Goal: Share content: Share content

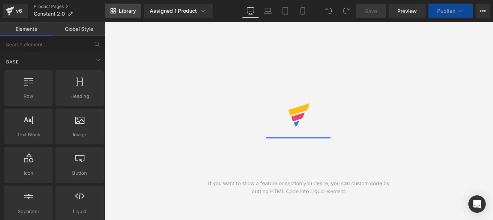
click at [124, 13] on span "Library" at bounding box center [127, 11] width 17 height 7
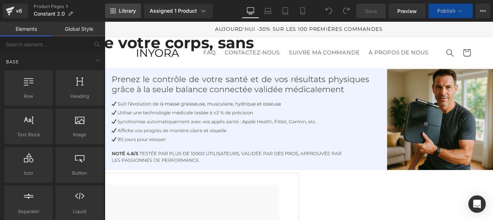
click at [124, 13] on span "Library" at bounding box center [127, 11] width 17 height 7
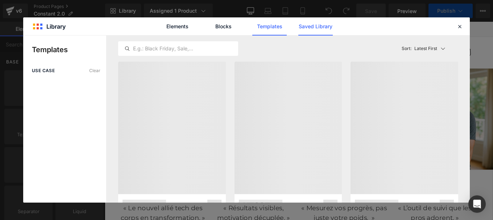
click at [310, 29] on link "Saved Library" at bounding box center [316, 26] width 34 height 18
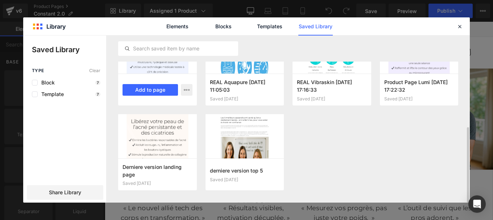
scroll to position [176, 0]
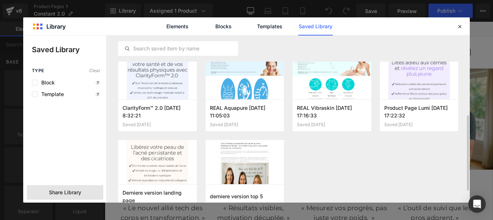
click at [84, 190] on div "Share Library" at bounding box center [65, 192] width 77 height 15
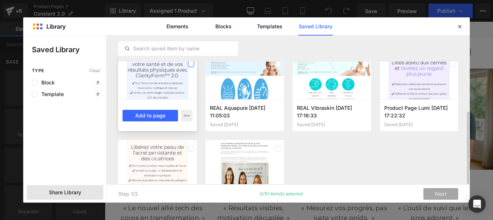
click at [192, 66] on label at bounding box center [191, 64] width 6 height 6
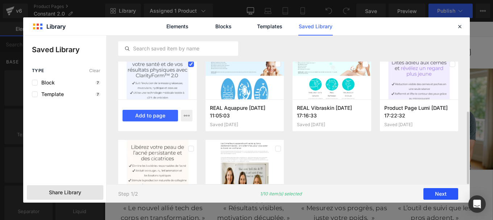
click at [440, 195] on button "Next" at bounding box center [441, 194] width 35 height 12
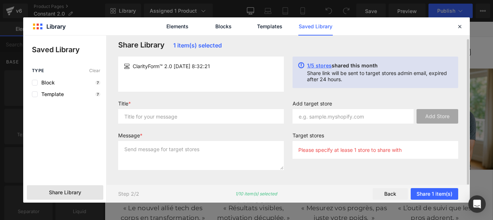
scroll to position [4, 0]
click at [168, 120] on input "text" at bounding box center [201, 116] width 166 height 15
type input "p"
click at [139, 141] on label "Message *" at bounding box center [201, 136] width 166 height 9
click at [136, 155] on textarea at bounding box center [201, 155] width 166 height 29
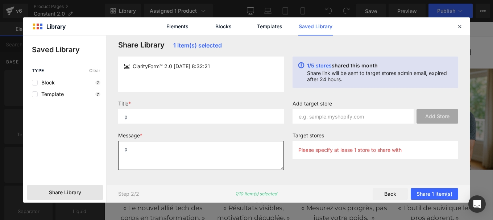
type textarea "p"
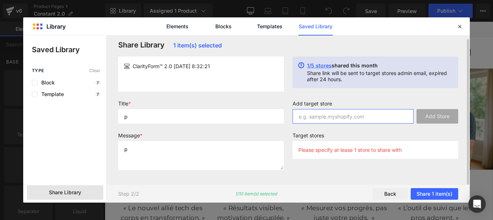
click at [339, 116] on input "text" at bounding box center [353, 116] width 121 height 15
paste input "pw8rq7-wv"
type input "pw8rq7-wv"
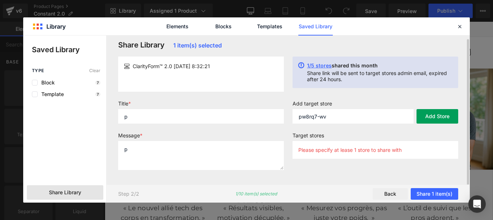
click at [430, 119] on button "Add Store" at bounding box center [438, 116] width 42 height 15
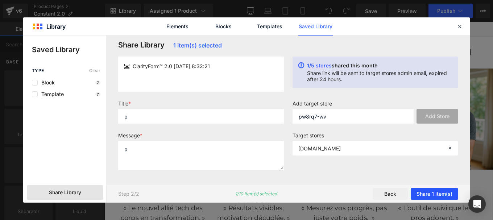
click at [433, 192] on button "Share 1 item(s)" at bounding box center [435, 194] width 48 height 12
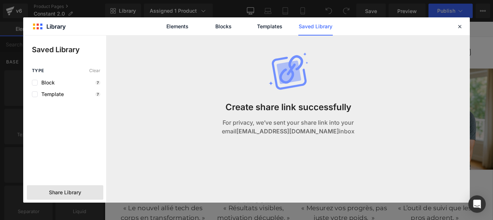
scroll to position [0, 0]
click at [459, 25] on icon at bounding box center [460, 26] width 7 height 7
